Goal: Obtain resource: Download file/media

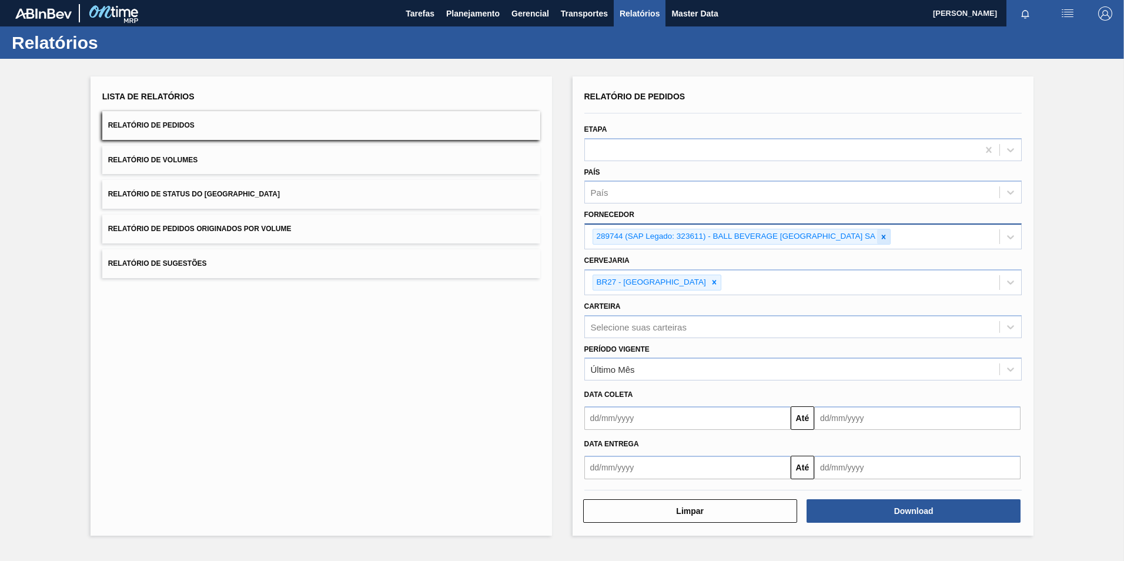
click at [887, 239] on icon at bounding box center [884, 237] width 8 height 8
paste input "261593"
type input "261593"
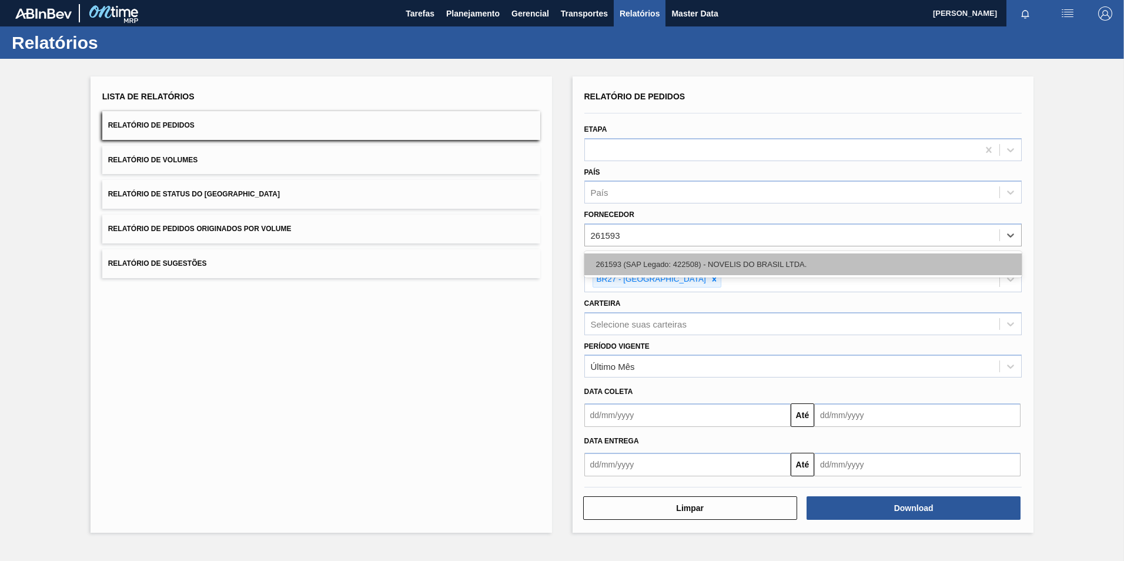
click at [752, 261] on div "261593 (SAP Legado: 422508) - NOVELIS DO BRASIL LTDA." at bounding box center [804, 264] width 438 height 22
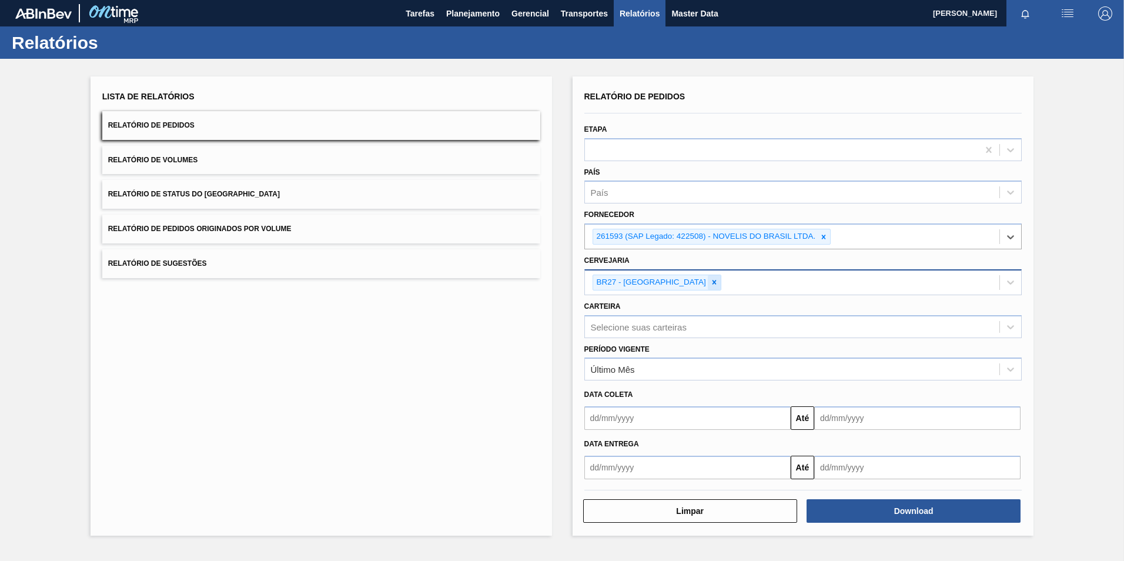
click at [710, 283] on icon at bounding box center [714, 282] width 8 height 8
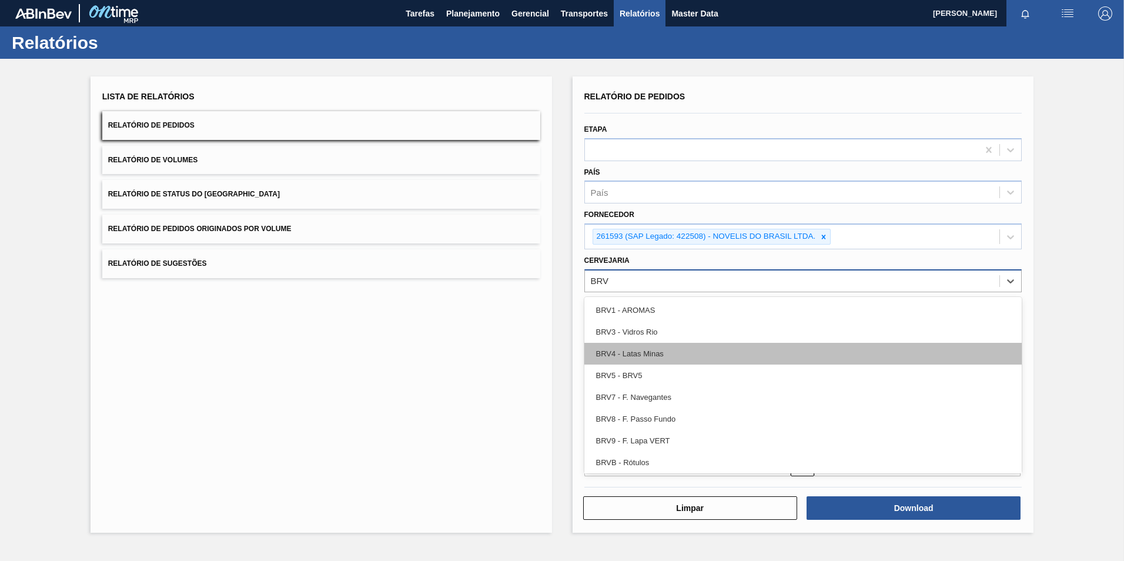
type input "BRV4"
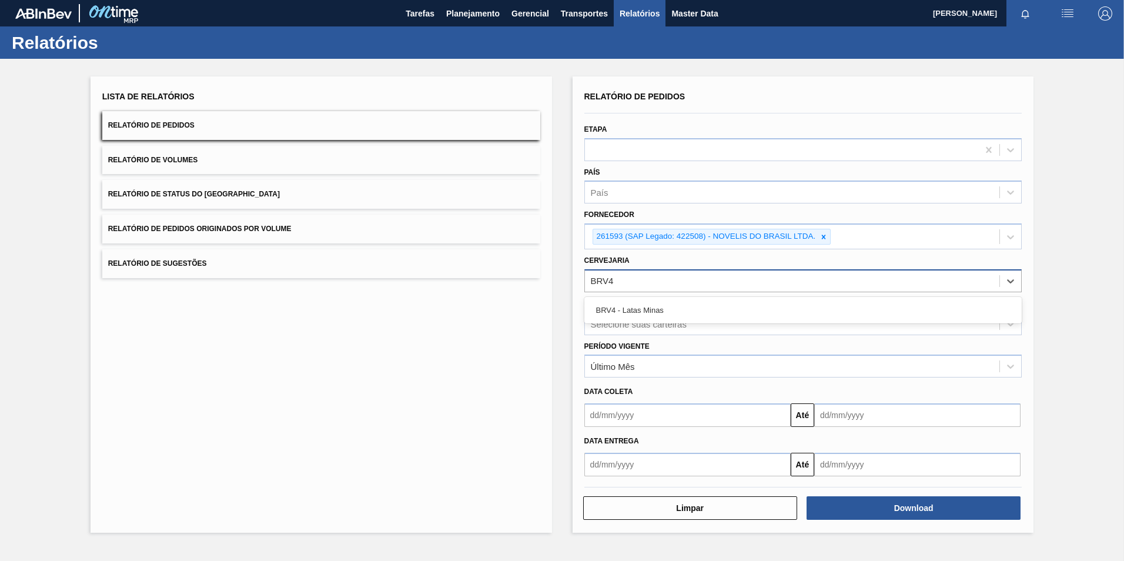
click at [664, 302] on div "BRV4 - Latas Minas" at bounding box center [804, 310] width 438 height 22
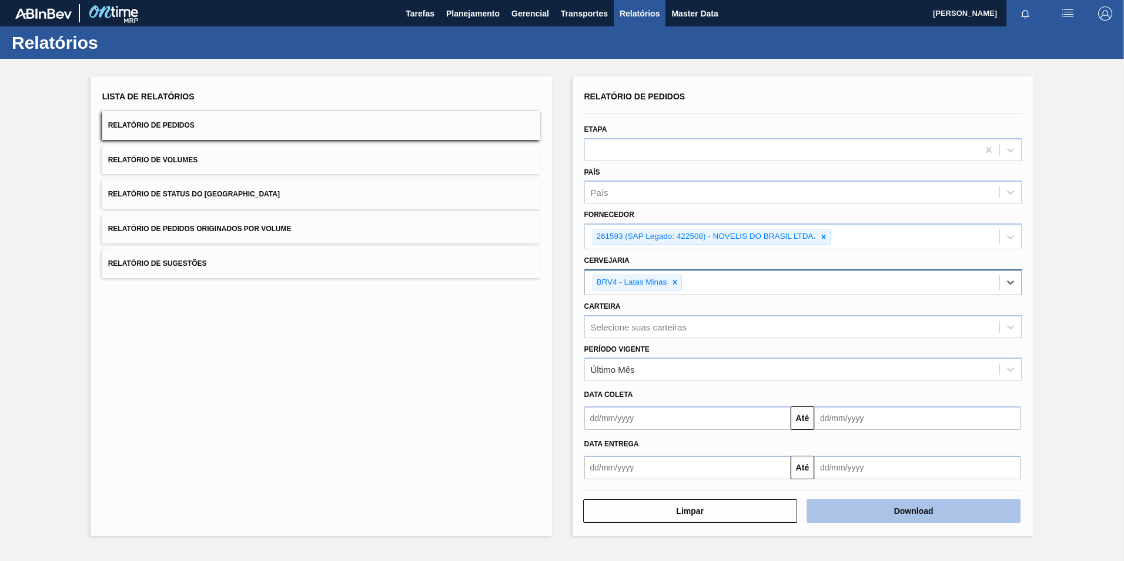
click at [889, 511] on button "Download" at bounding box center [914, 511] width 214 height 24
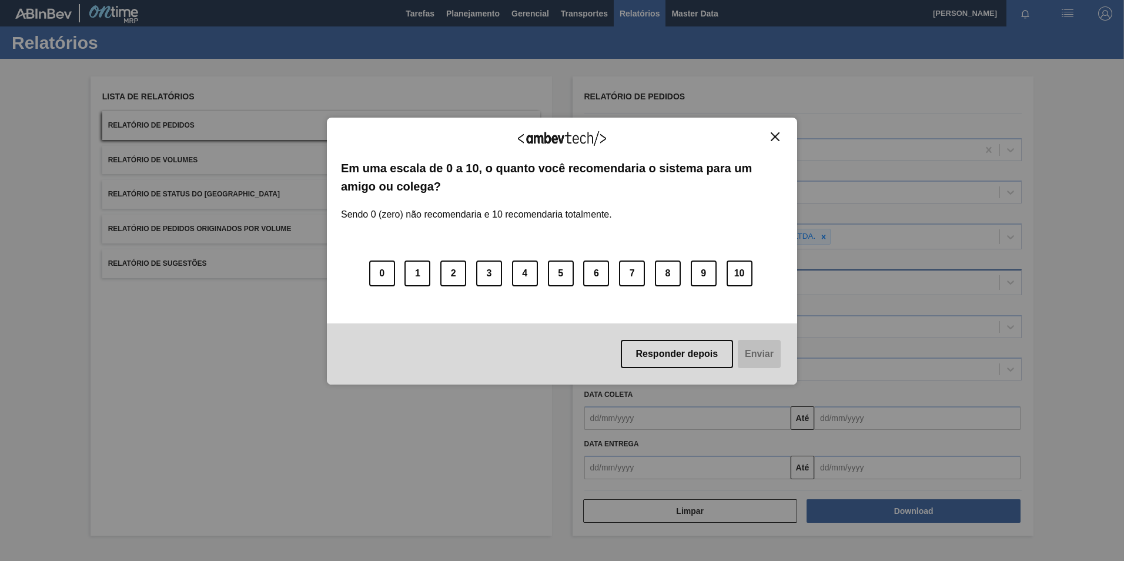
click at [784, 128] on div "Agradecemos seu feedback! Em uma escala de 0 a 10, o quanto você recomendaria o…" at bounding box center [562, 251] width 470 height 267
click at [777, 136] on img "Close" at bounding box center [775, 136] width 9 height 9
